Goal: Task Accomplishment & Management: Manage account settings

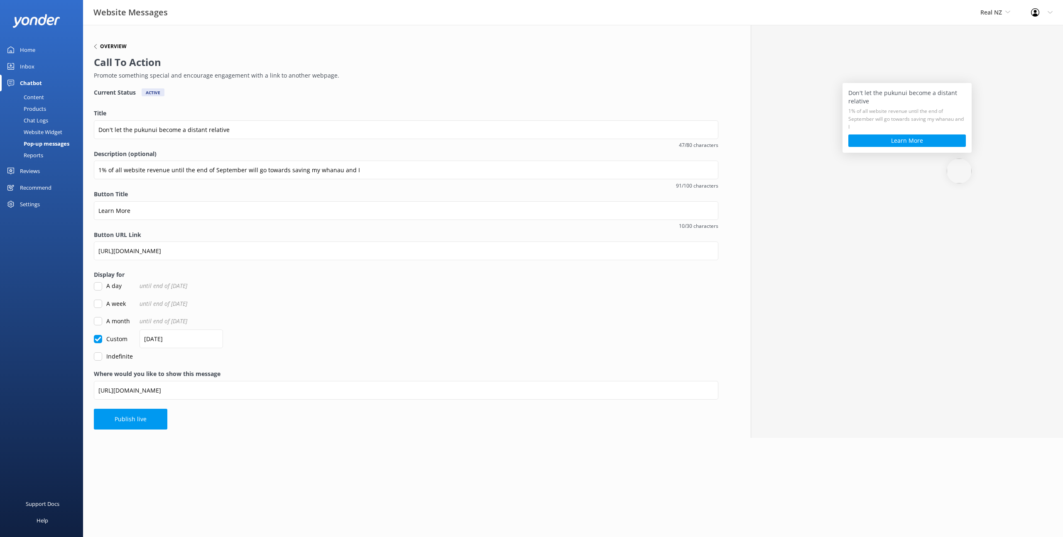
click at [101, 47] on h6 "Overview" at bounding box center [113, 46] width 27 height 5
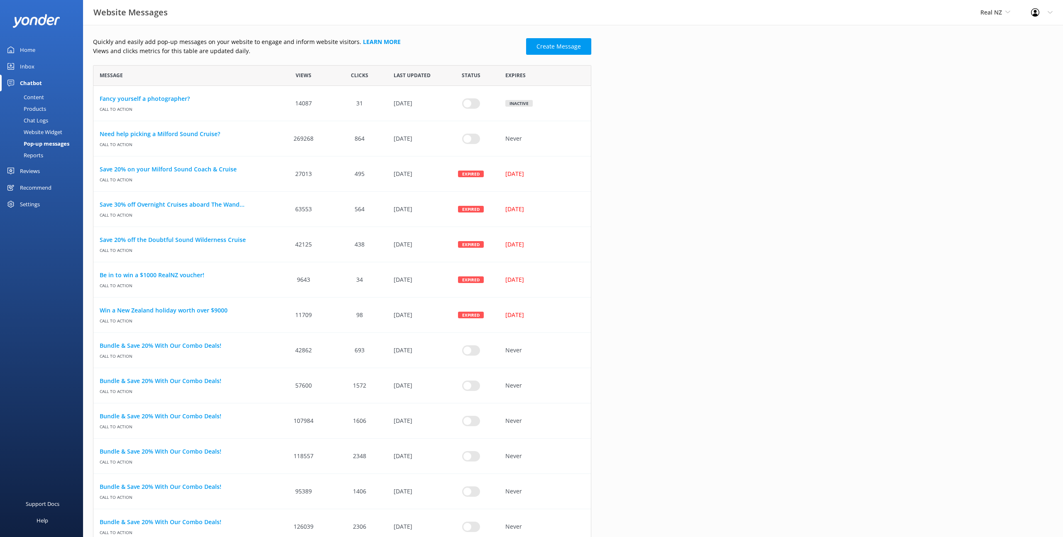
scroll to position [1080, 498]
click at [39, 98] on div "Content" at bounding box center [24, 97] width 39 height 12
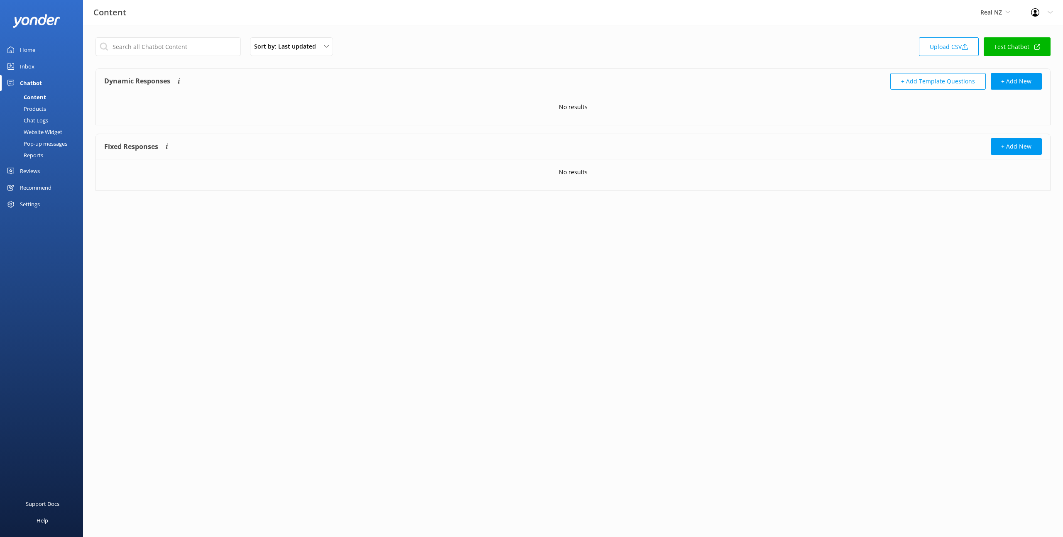
click at [39, 108] on div "Products" at bounding box center [25, 109] width 41 height 12
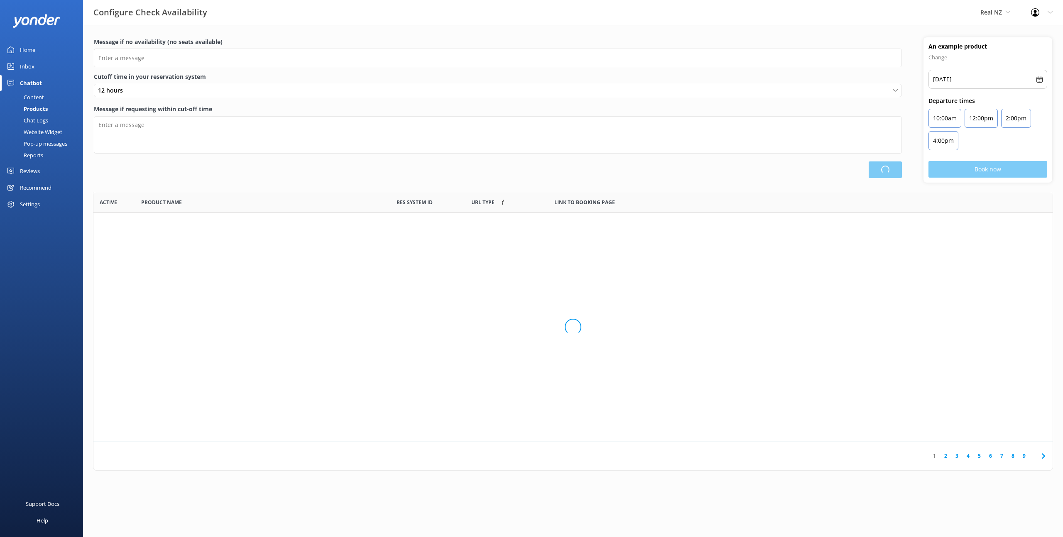
scroll to position [249, 959]
type input "There are no seats available, please check an alternative day"
type textarea "Our online booking system closes {hours} prior to departure. Please contact us …"
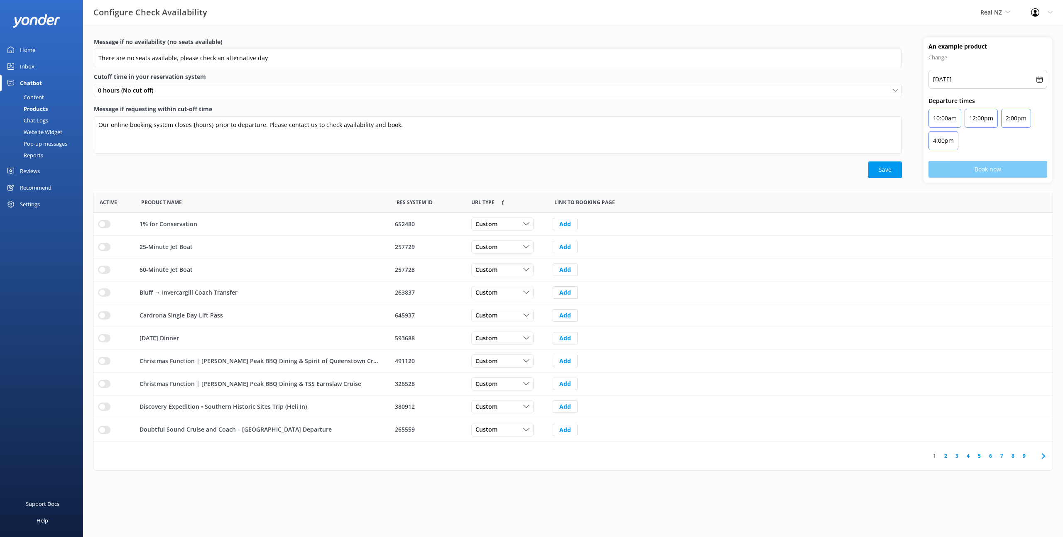
click at [41, 120] on div "Chat Logs" at bounding box center [26, 121] width 43 height 12
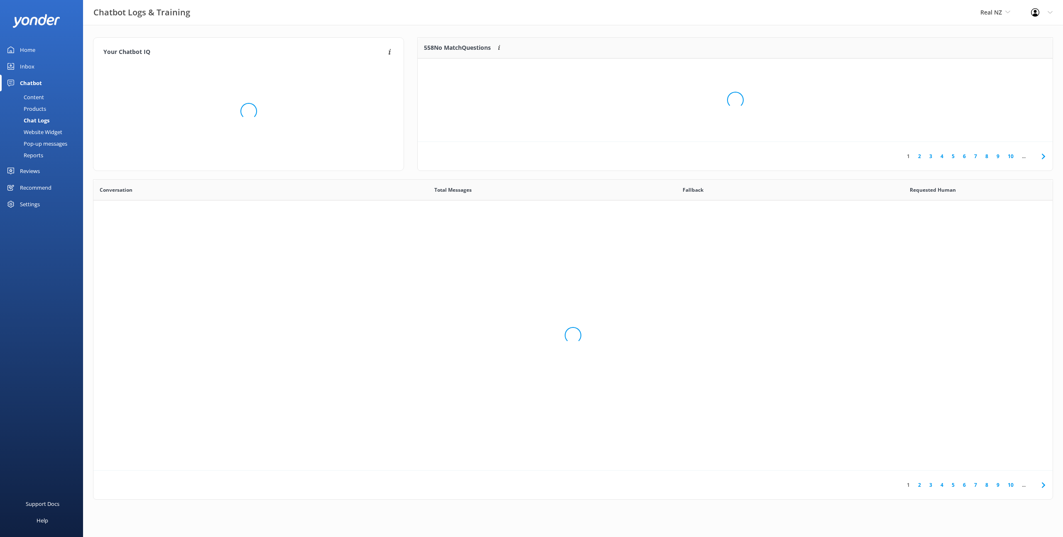
scroll to position [291, 959]
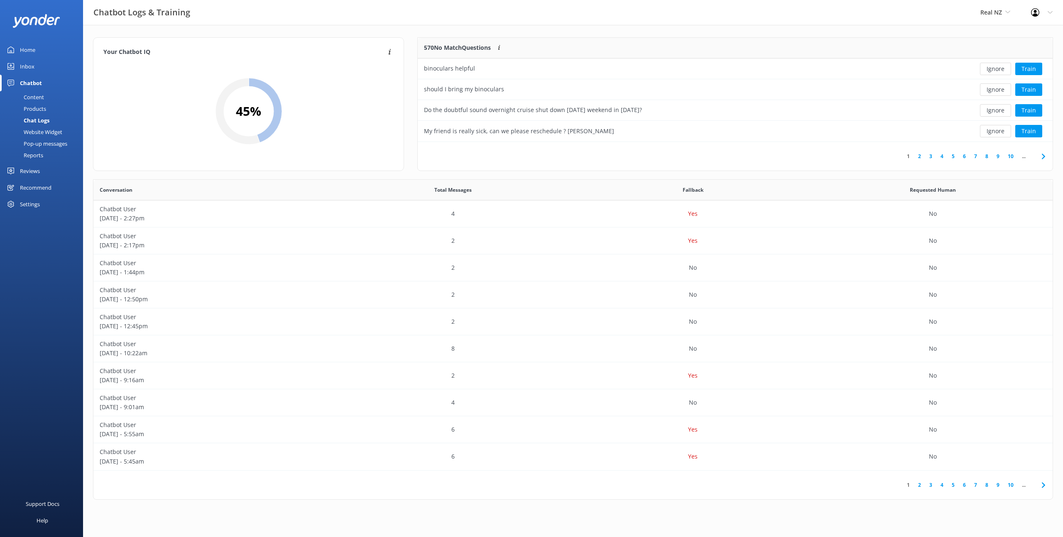
click at [43, 154] on link "Reports" at bounding box center [44, 155] width 78 height 12
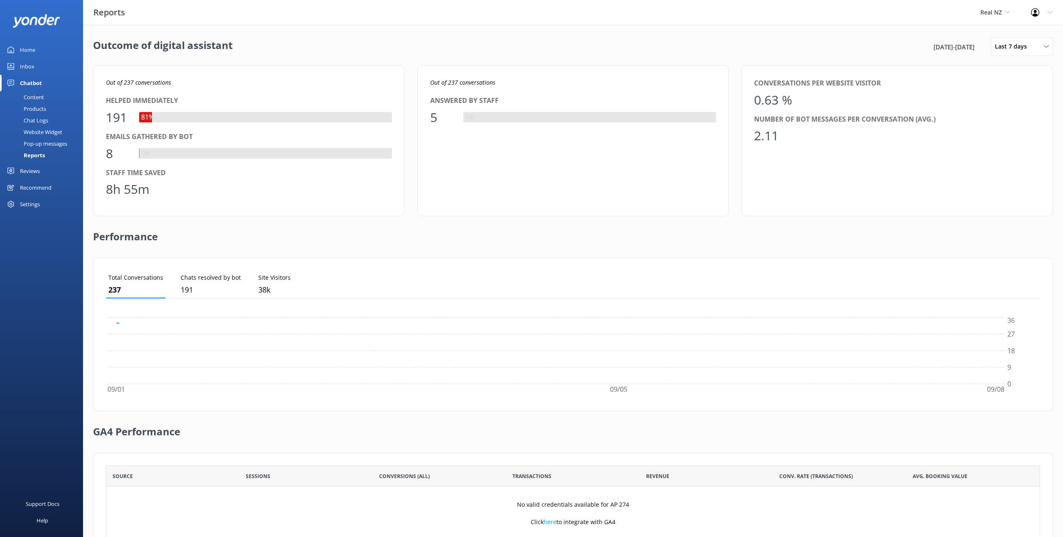
scroll to position [83, 934]
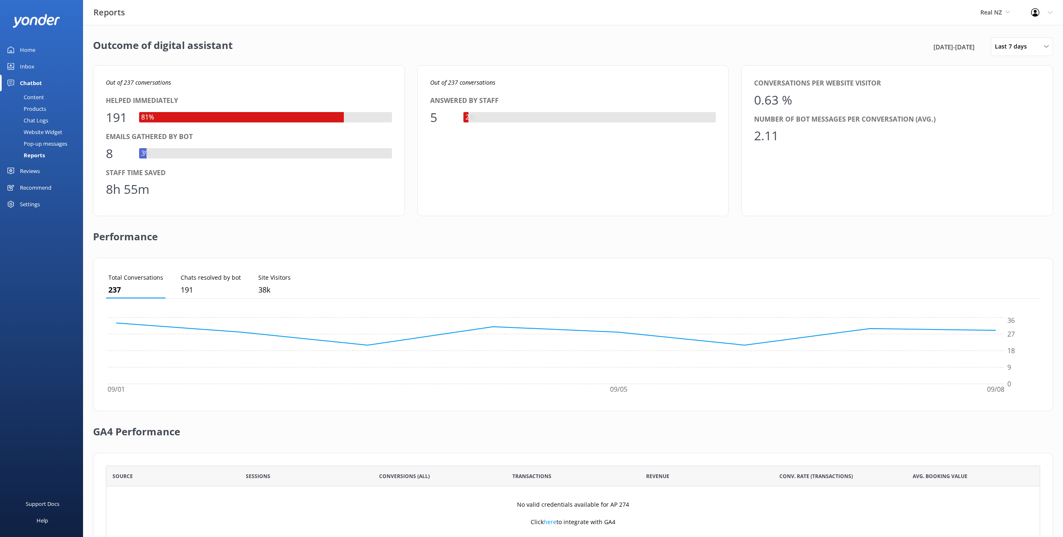
click at [160, 47] on h2 "Outcome of digital assistant" at bounding box center [162, 46] width 139 height 19
drag, startPoint x: 252, startPoint y: 50, endPoint x: 94, endPoint y: 50, distance: 158.6
click at [94, 50] on div "Outcome of digital assistant [DATE] - [DATE] Last 7 days Last 7 days Last 30 da…" at bounding box center [573, 46] width 960 height 19
